Goal: Information Seeking & Learning: Learn about a topic

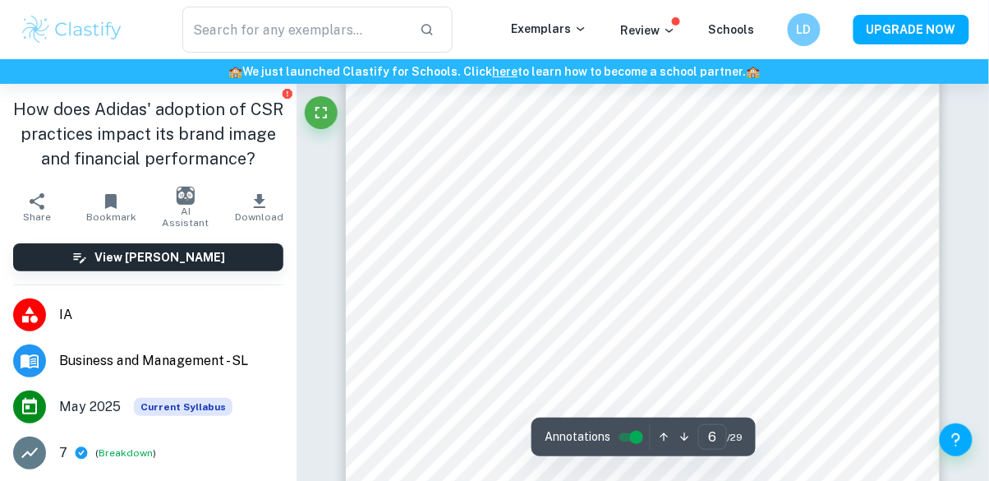
scroll to position [4512, 0]
click at [256, 210] on icon "button" at bounding box center [260, 201] width 20 height 20
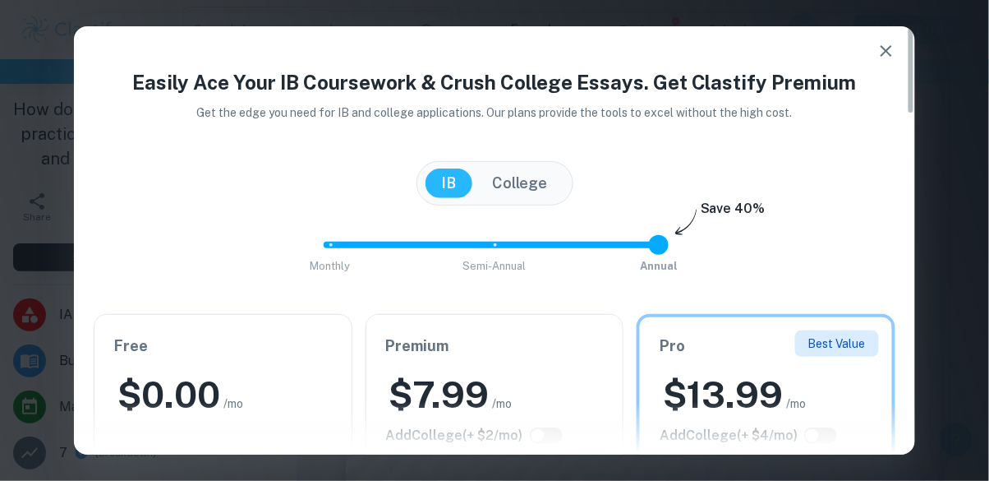
click at [887, 47] on icon "button" at bounding box center [887, 51] width 20 height 20
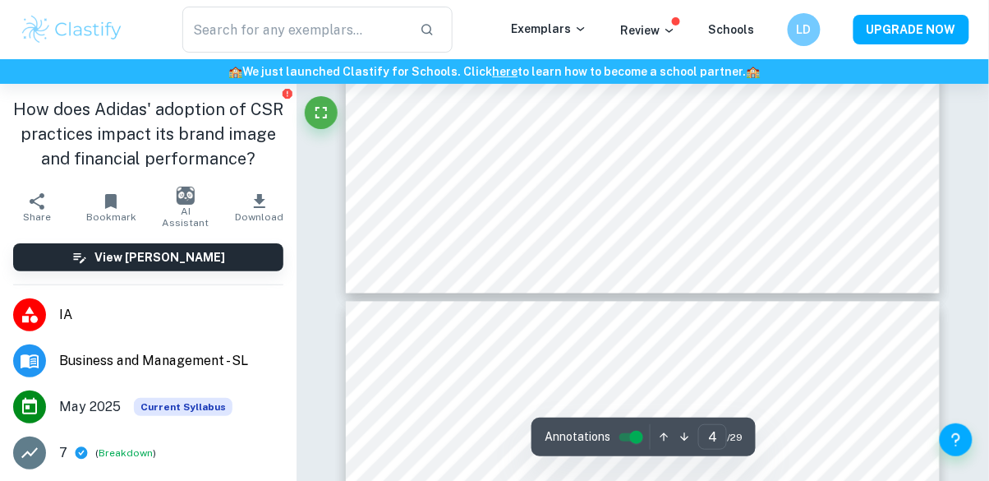
type input "5"
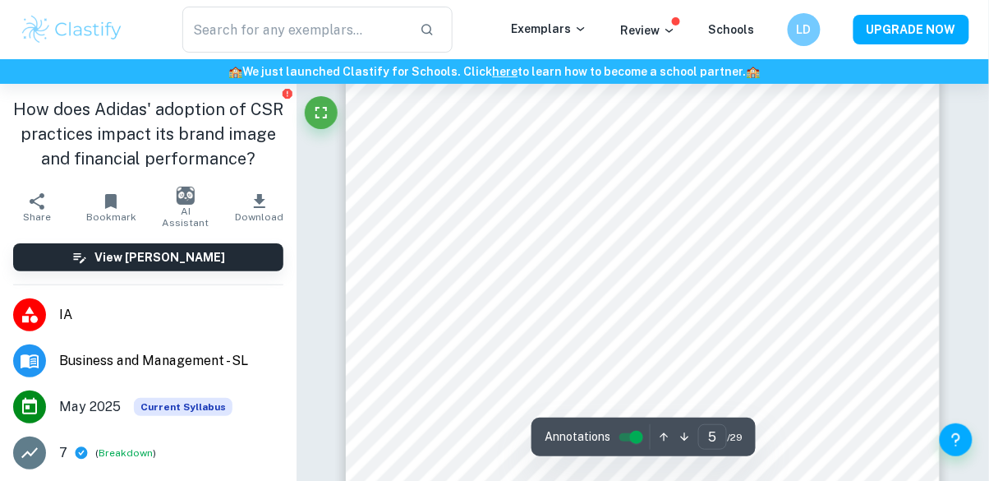
scroll to position [3793, 0]
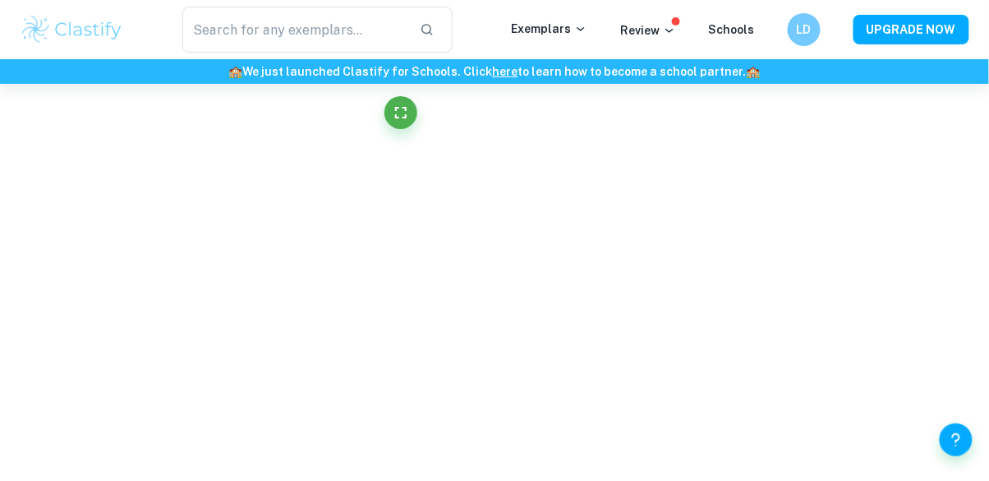
scroll to position [4006, 0]
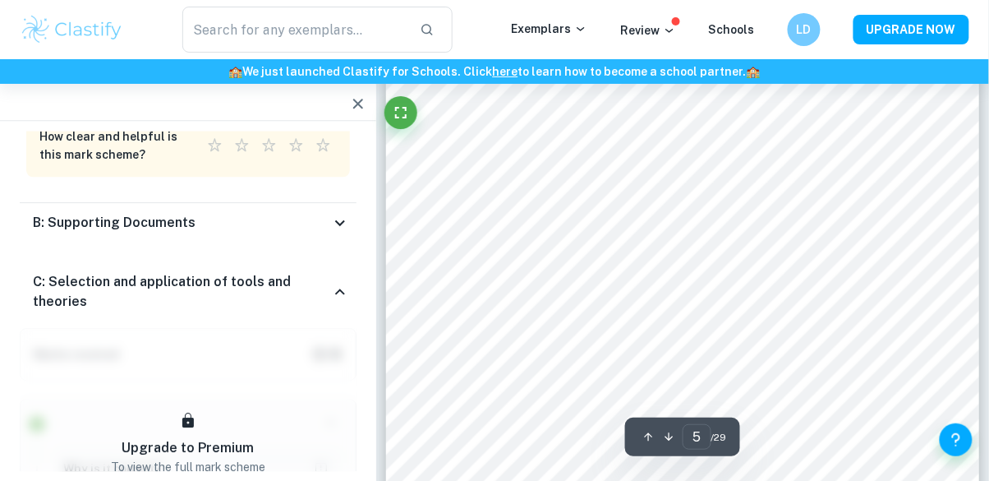
click at [195, 213] on div "B: Supporting Documents" at bounding box center [181, 223] width 297 height 20
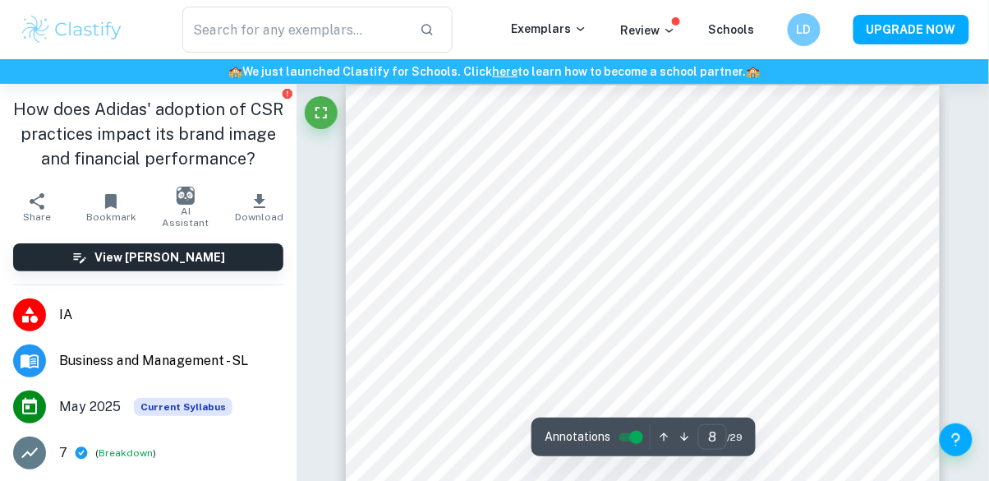
scroll to position [6135, 0]
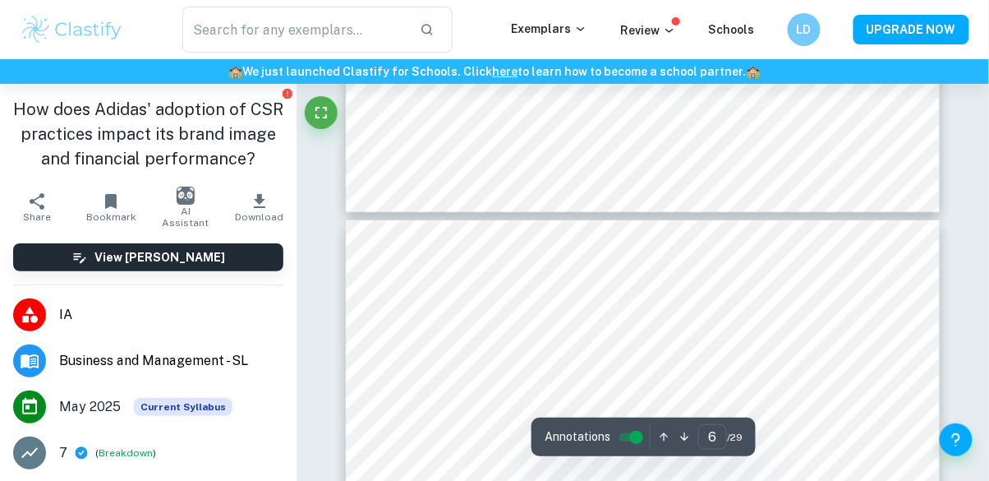
type input "5"
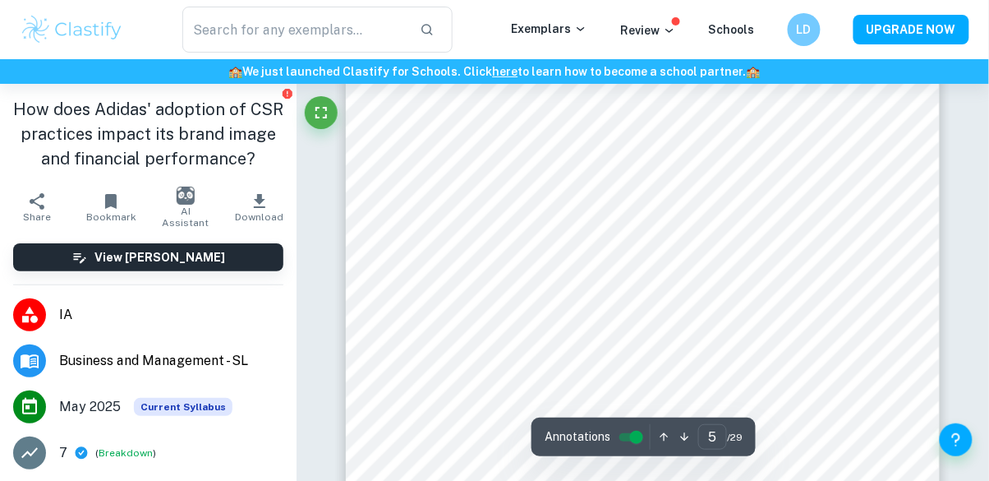
scroll to position [3841, 0]
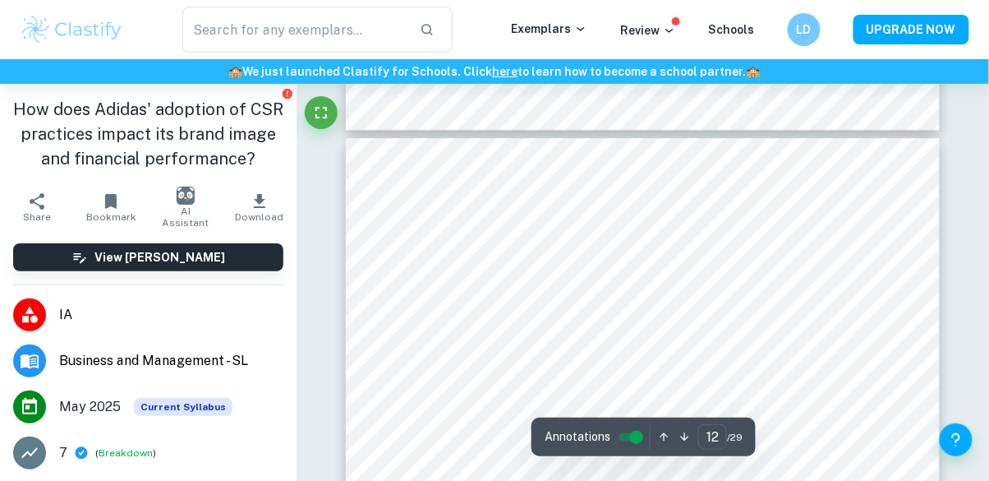
scroll to position [9564, 0]
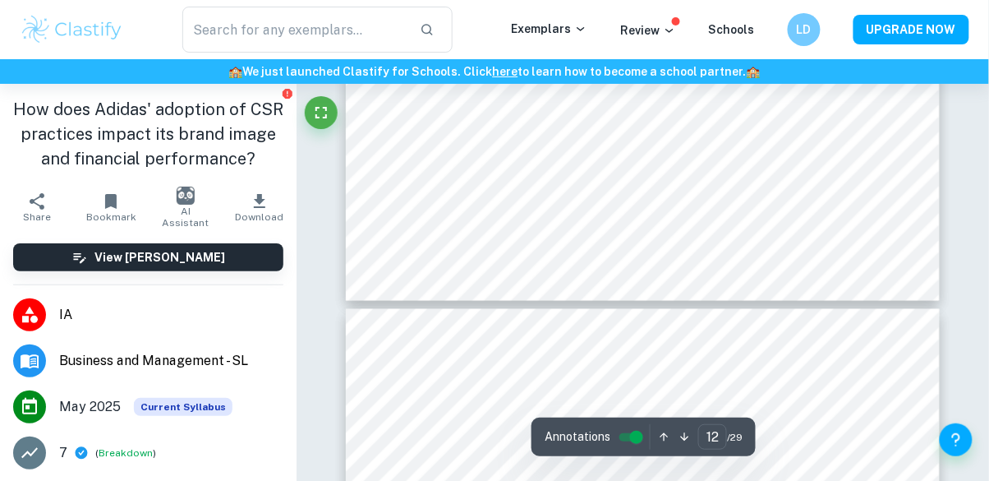
type input "13"
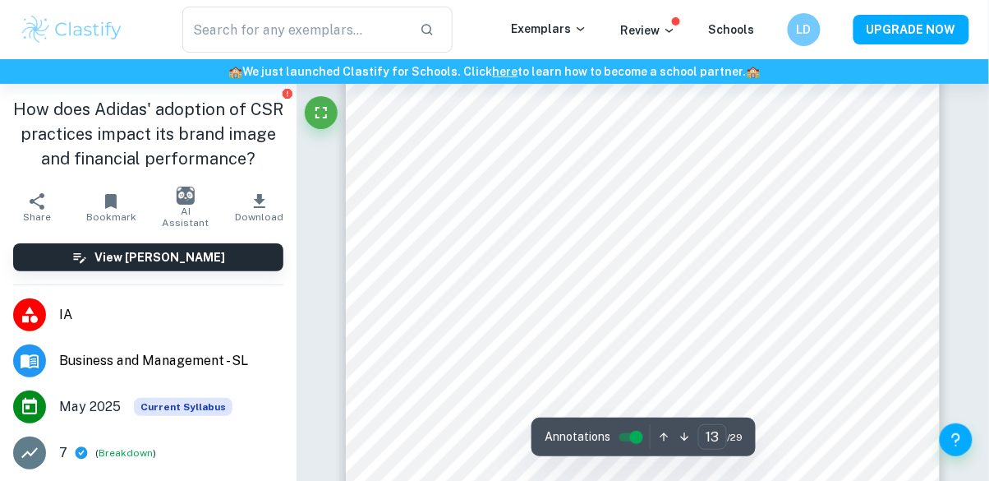
scroll to position [10559, 0]
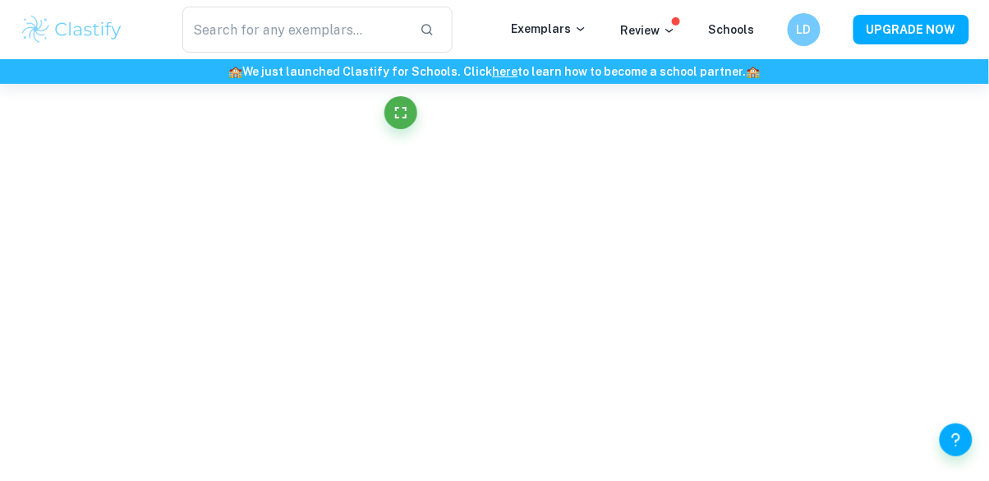
scroll to position [4240, 0]
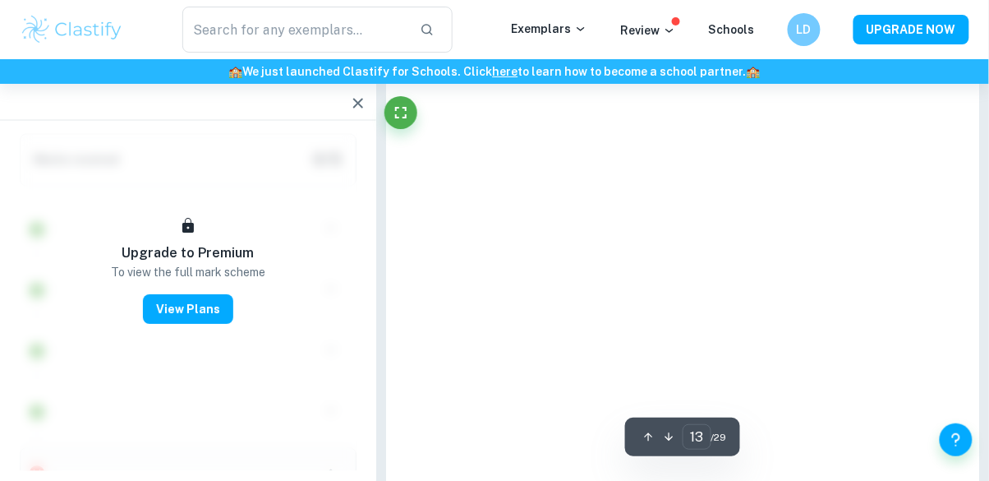
type input "13"
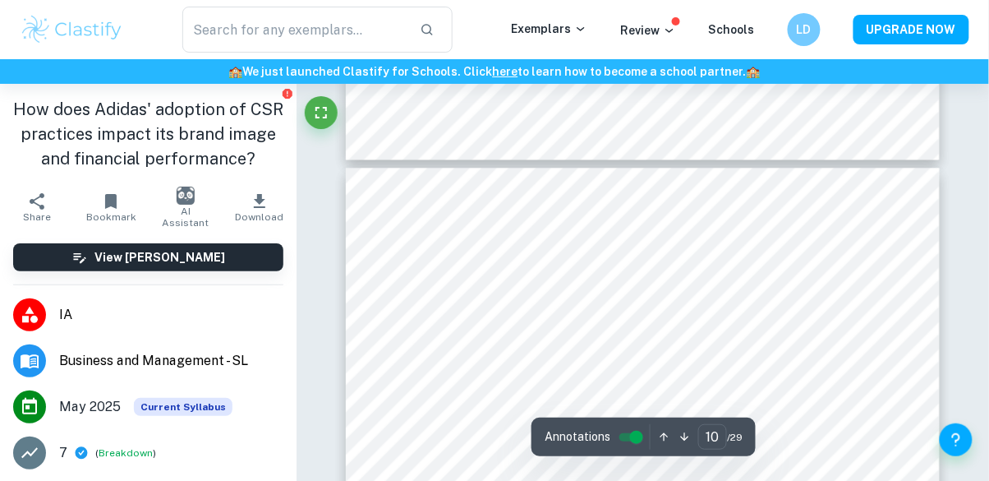
scroll to position [7894, 0]
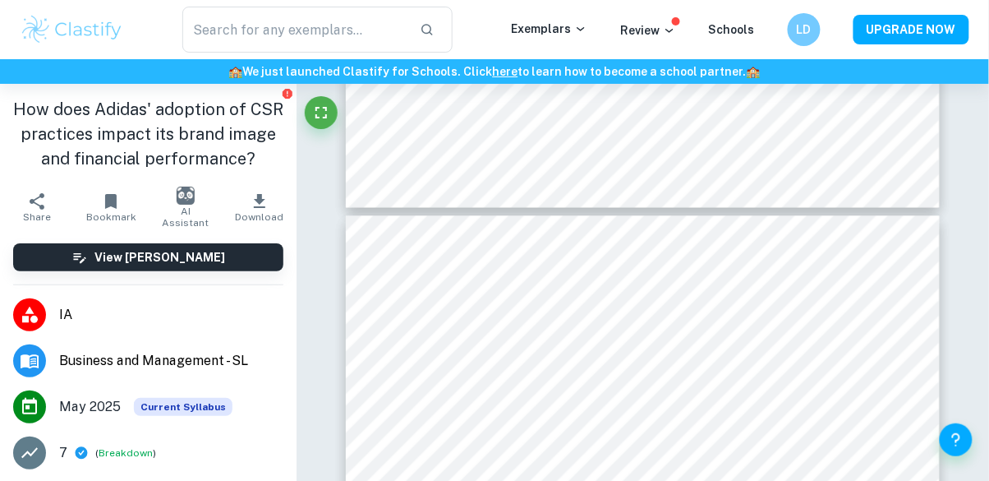
type input "9"
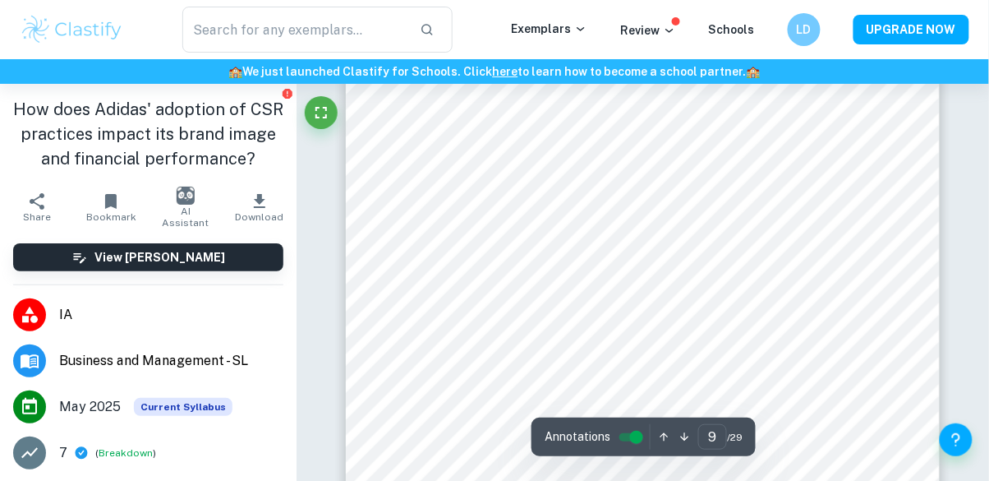
scroll to position [7318, 0]
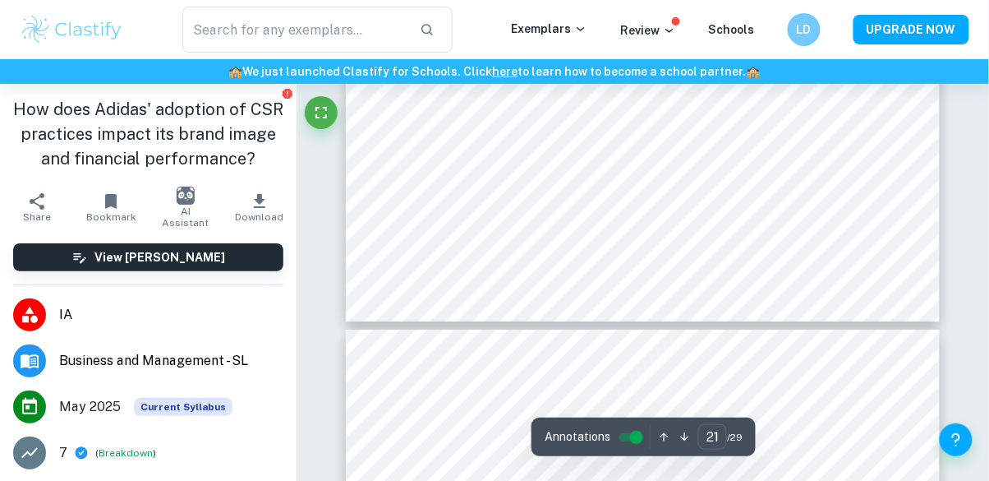
type input "22"
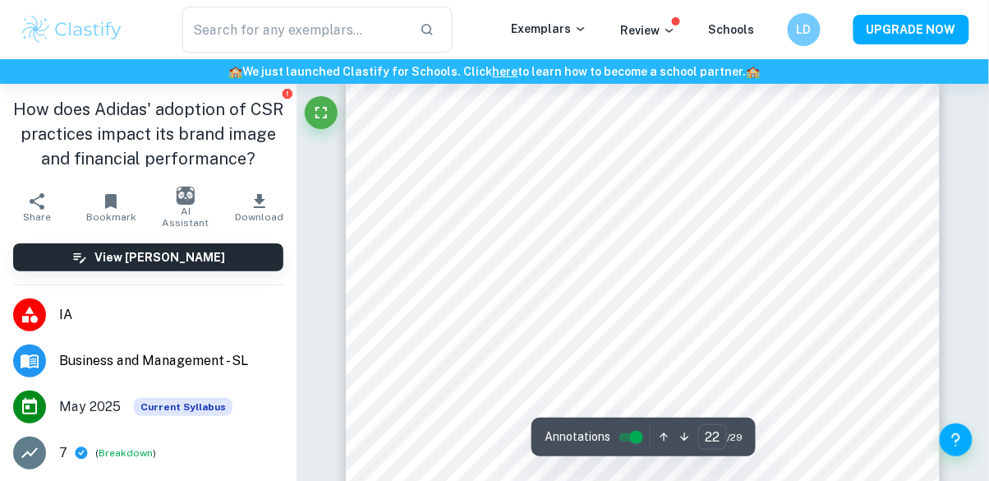
scroll to position [18281, 0]
